Goal: Information Seeking & Learning: Learn about a topic

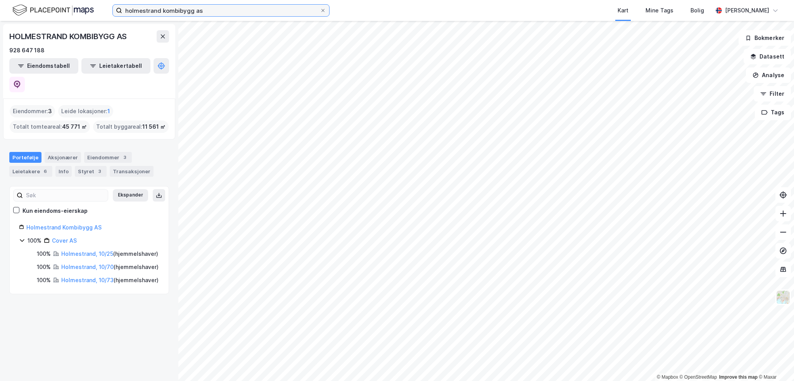
click at [185, 12] on input "holmestrand kombibygg as" at bounding box center [221, 11] width 198 height 12
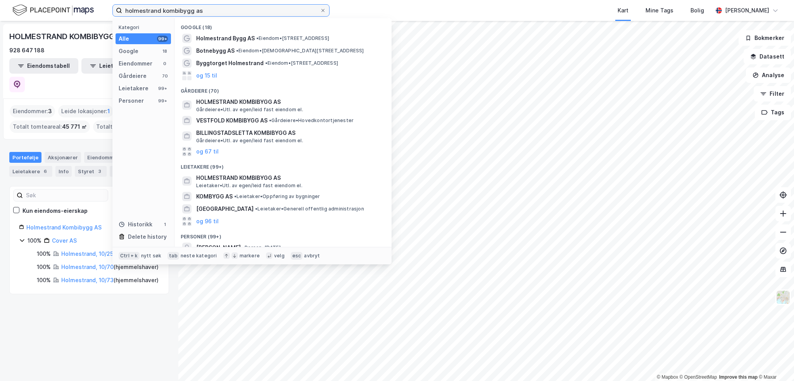
click at [185, 12] on input "holmestrand kombibygg as" at bounding box center [221, 11] width 198 height 12
paste input "Haslelund Holding AS"
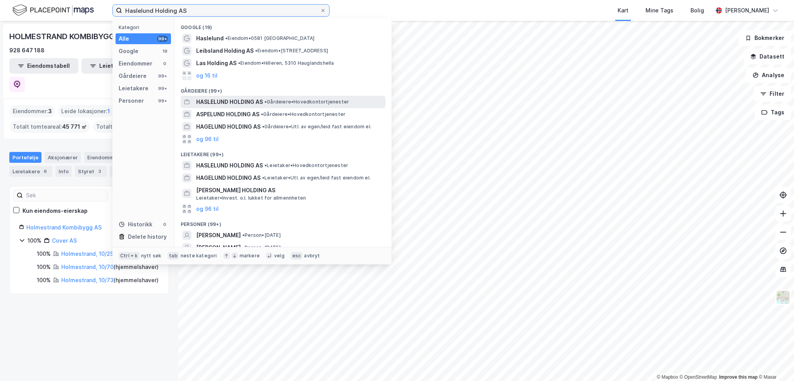
type input "Haslelund Holding AS"
click at [281, 105] on span "• Gårdeiere • Hovedkontortjenester" at bounding box center [307, 102] width 85 height 6
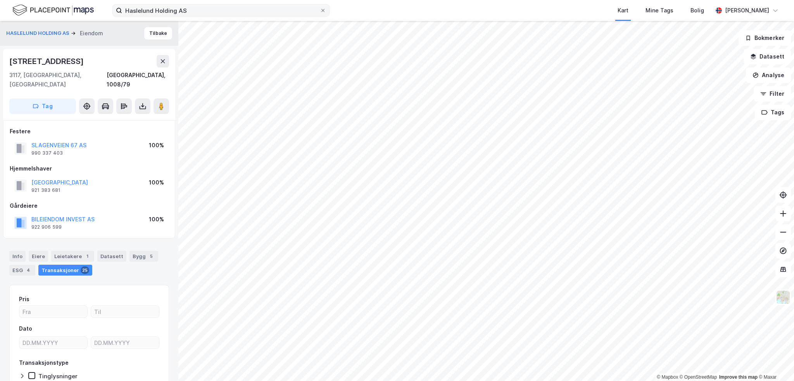
scroll to position [39, 0]
